Goal: Navigation & Orientation: Understand site structure

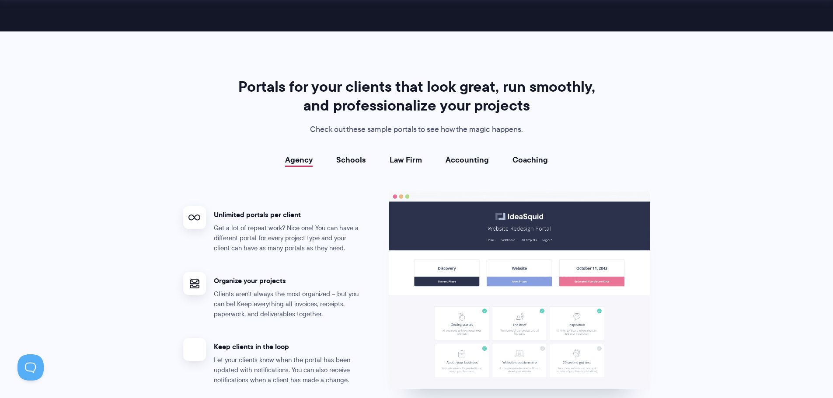
scroll to position [1574, 0]
